Goal: Task Accomplishment & Management: Manage account settings

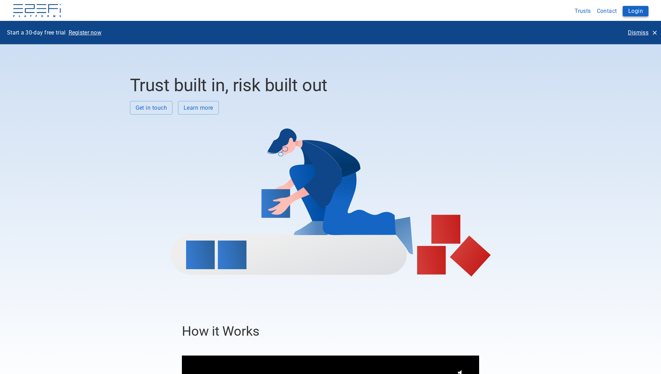
click at [636, 10] on button "Login" at bounding box center [636, 11] width 26 height 10
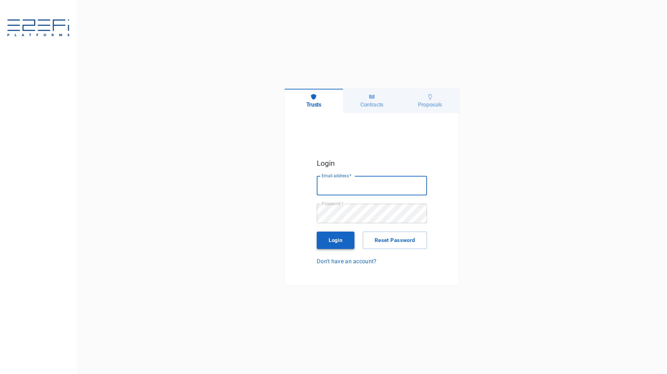
type input "maxine@fara.au"
click at [336, 238] on button "Login" at bounding box center [336, 240] width 38 height 17
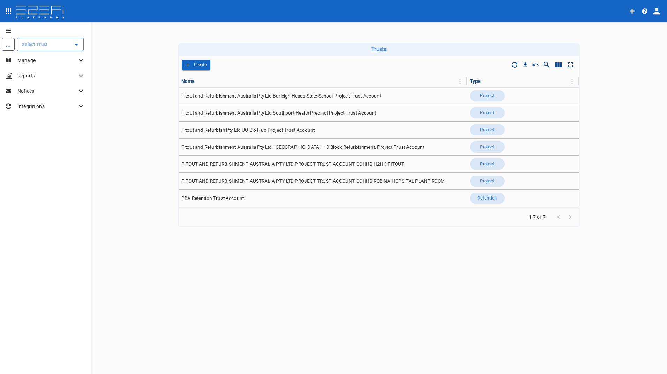
click at [32, 58] on p "Manage" at bounding box center [46, 60] width 59 height 7
click at [33, 76] on div "Contacts" at bounding box center [50, 75] width 70 height 9
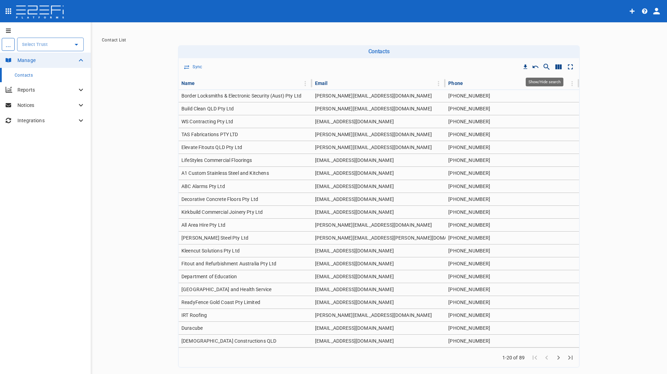
click at [543, 65] on icon "Show/Hide search" at bounding box center [546, 67] width 6 height 6
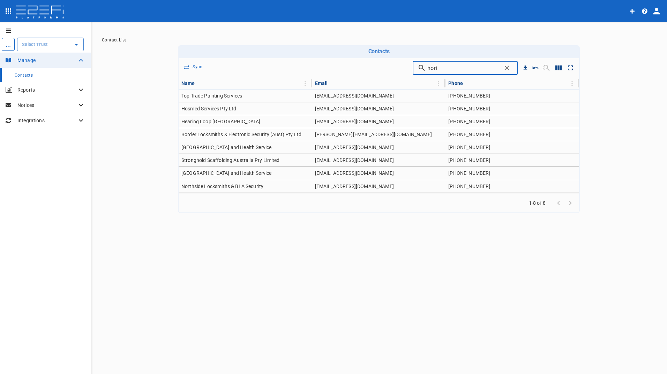
type input "hori"
drag, startPoint x: 375, startPoint y: 308, endPoint x: 375, endPoint y: 304, distance: 4.5
click at [375, 304] on div "... ​ Manage Contacts Reports Notices Integrations Contact List Contacts Drop t…" at bounding box center [333, 198] width 667 height 353
